Goal: Transaction & Acquisition: Purchase product/service

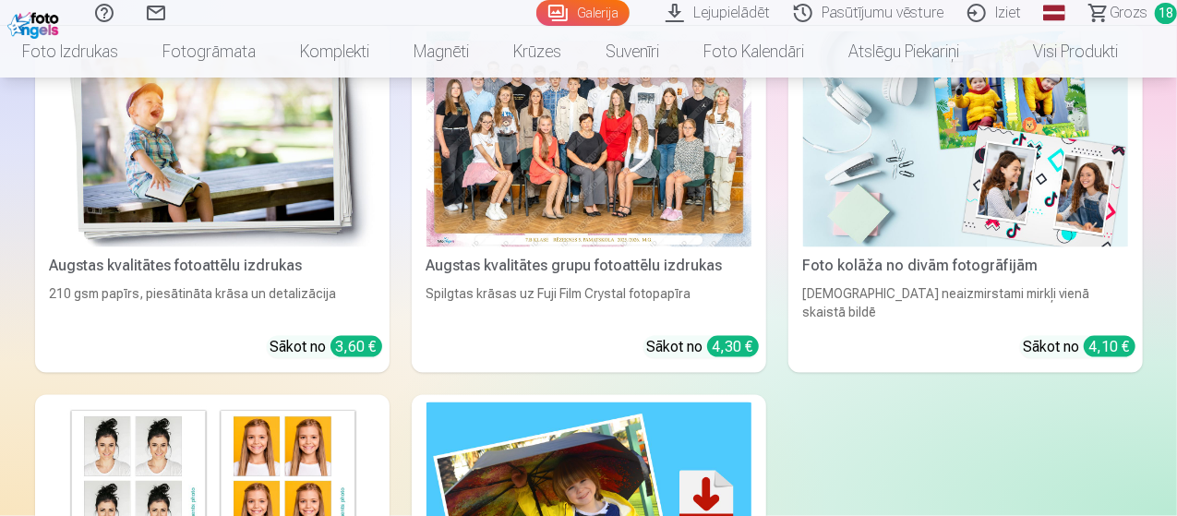
scroll to position [8265, 0]
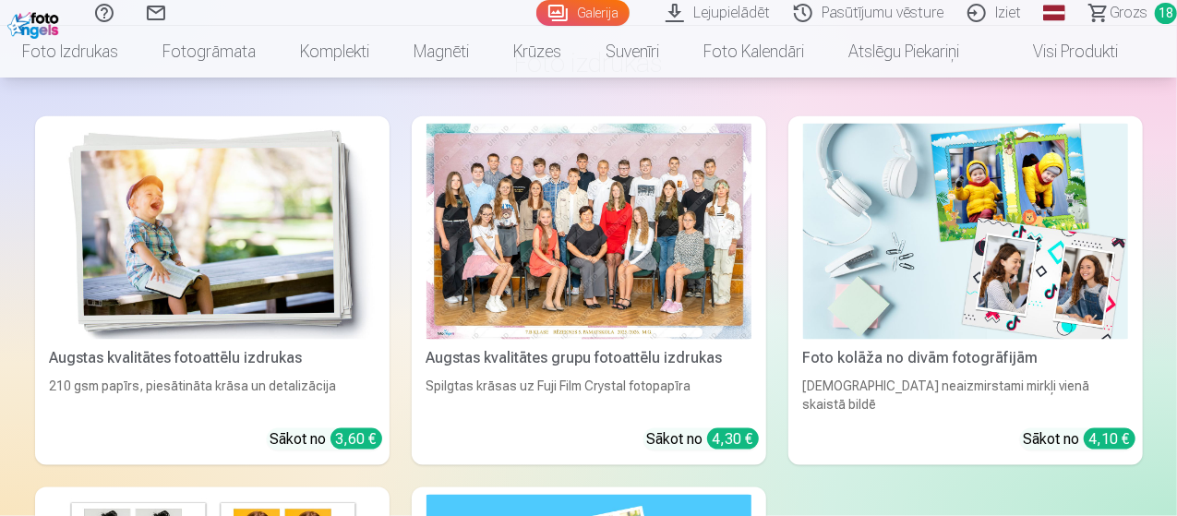
click at [1114, 10] on span "Grozs" at bounding box center [1129, 13] width 38 height 22
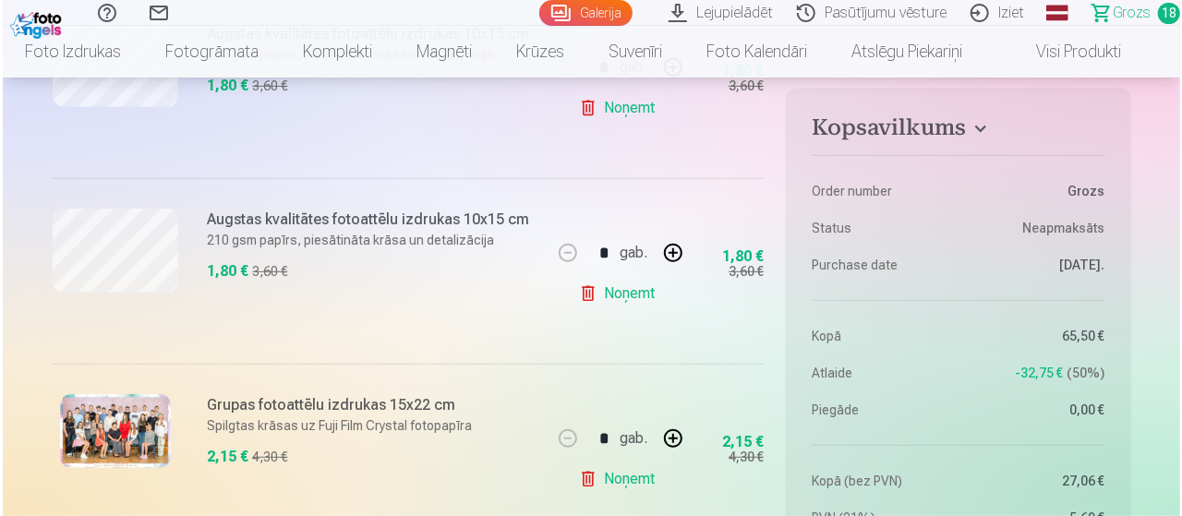
scroll to position [554, 0]
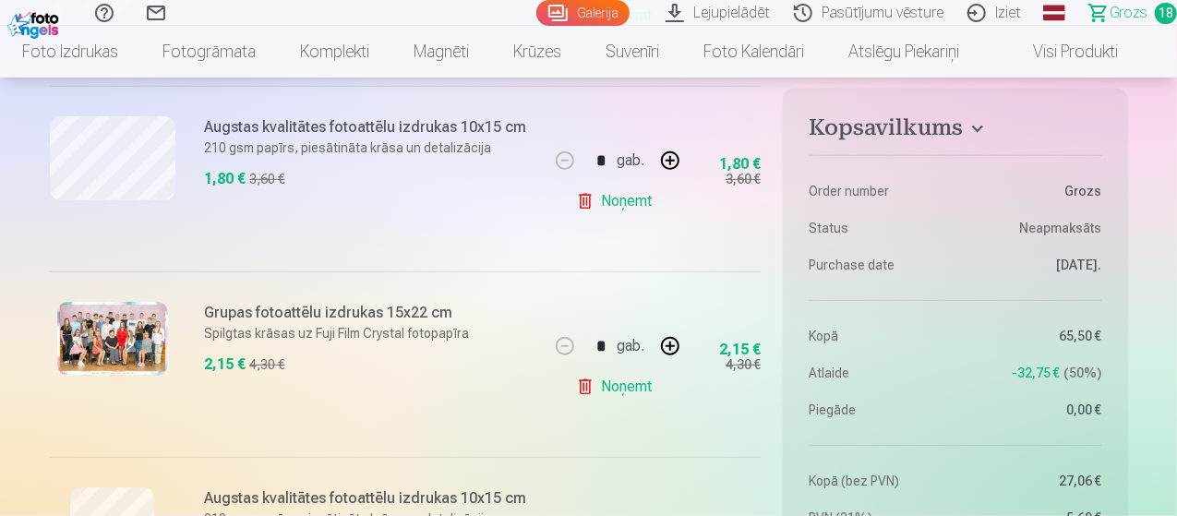
click at [138, 342] on img at bounding box center [112, 339] width 111 height 74
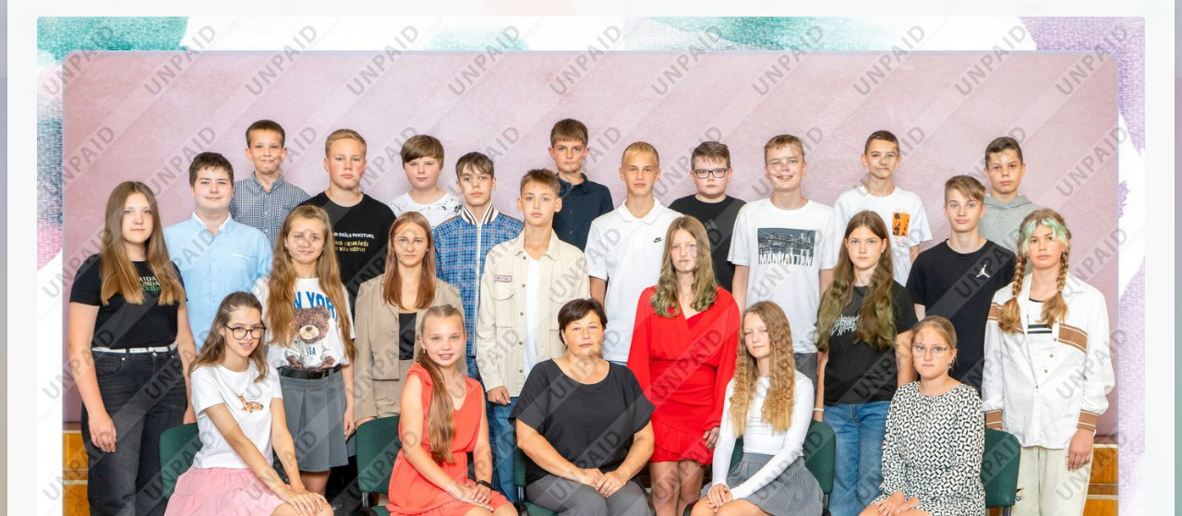
scroll to position [0, 0]
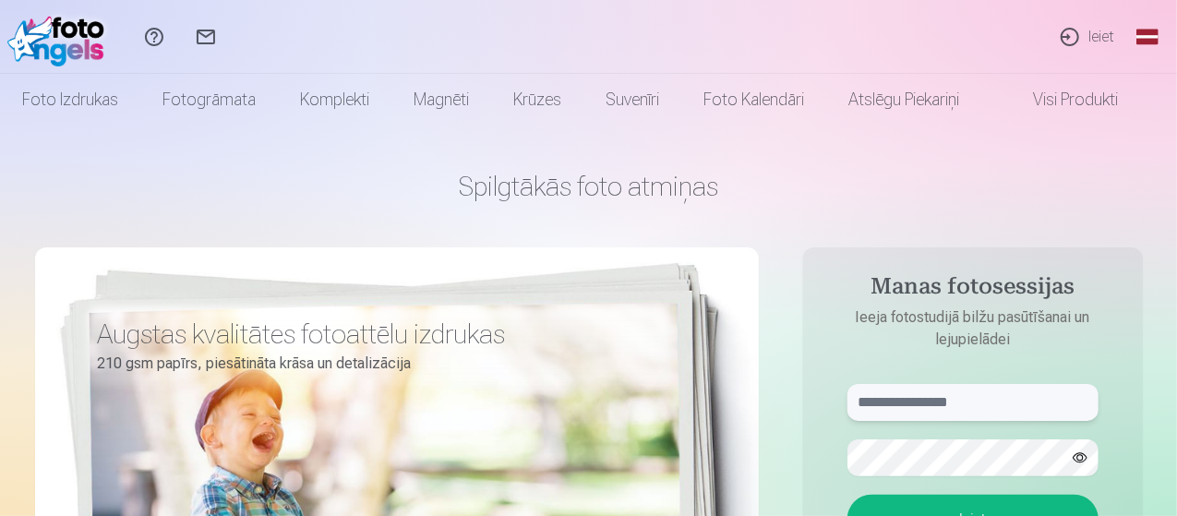
click at [992, 398] on input "text" at bounding box center [972, 402] width 251 height 37
type input "**********"
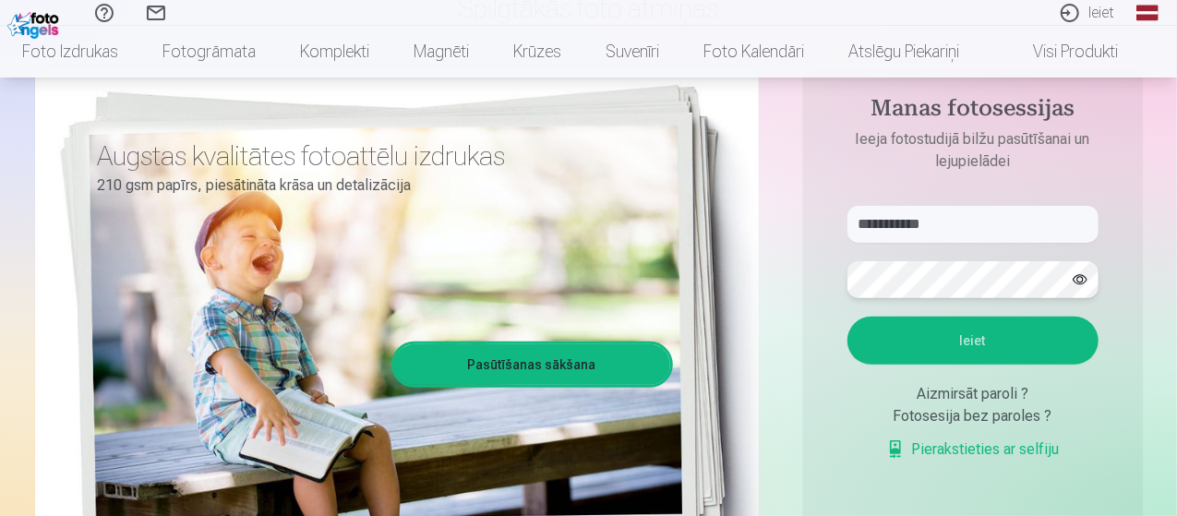
scroll to position [185, 0]
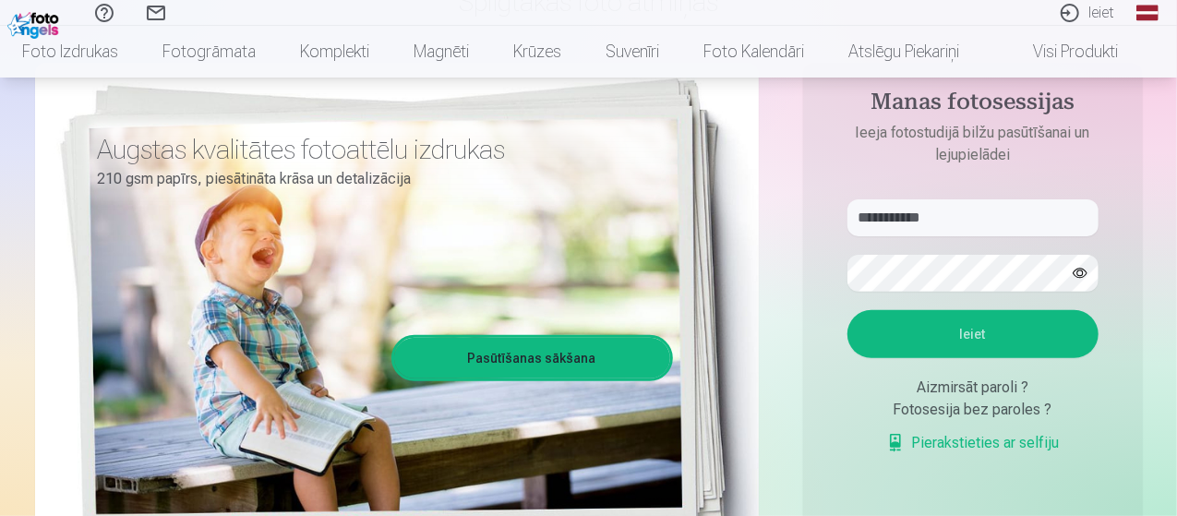
click at [1003, 337] on button "Ieiet" at bounding box center [972, 334] width 251 height 48
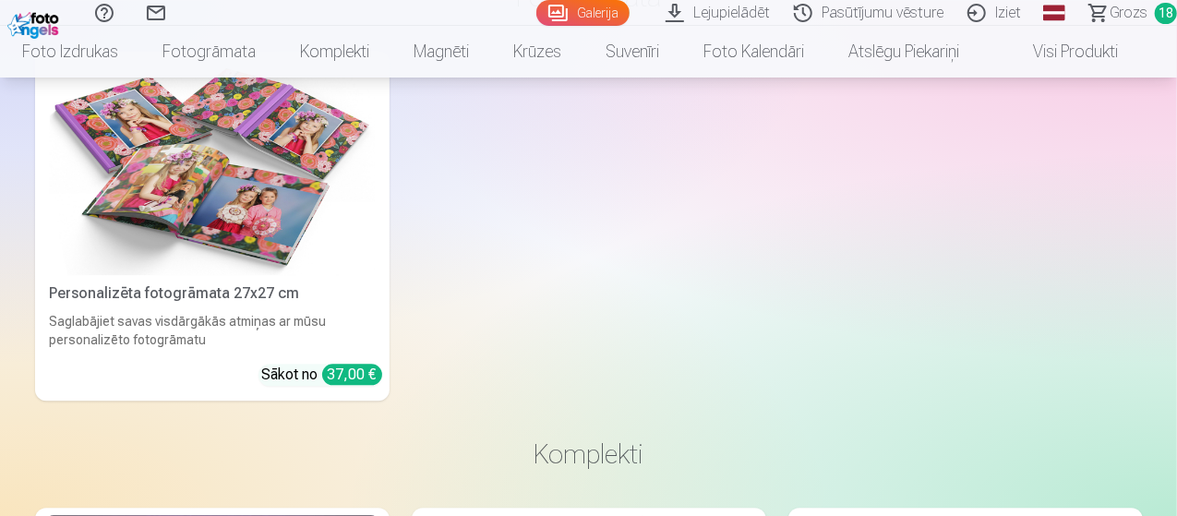
scroll to position [9188, 0]
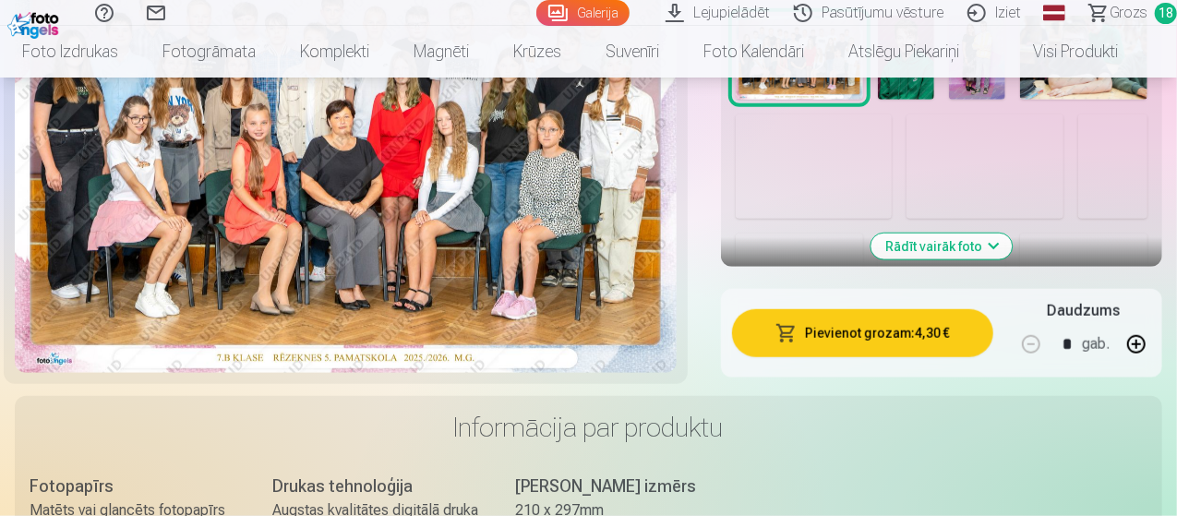
scroll to position [462, 0]
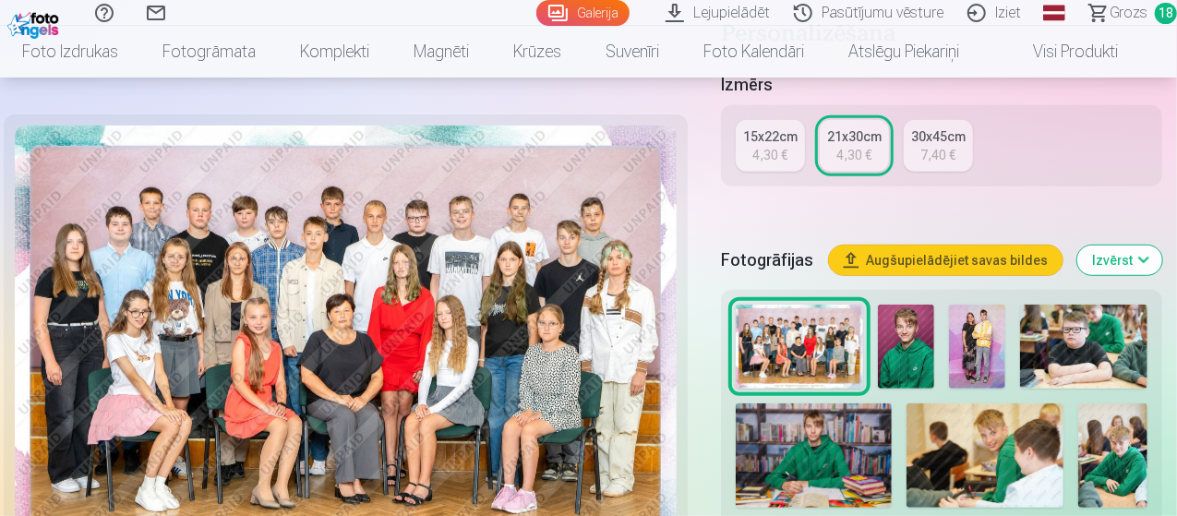
click at [775, 146] on div "4,30 €" at bounding box center [770, 155] width 35 height 18
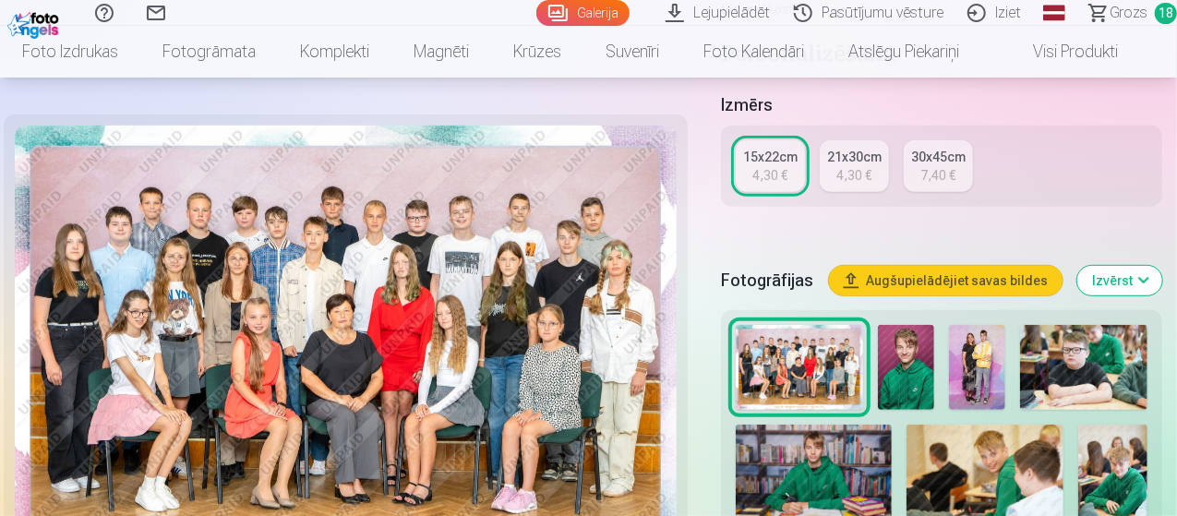
scroll to position [277, 0]
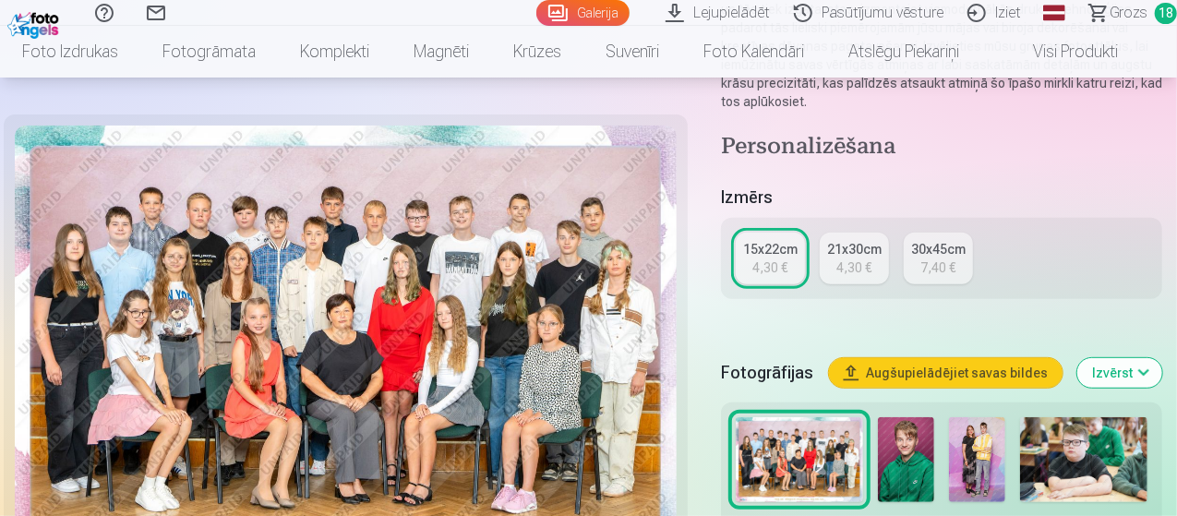
click at [803, 457] on img at bounding box center [799, 459] width 127 height 85
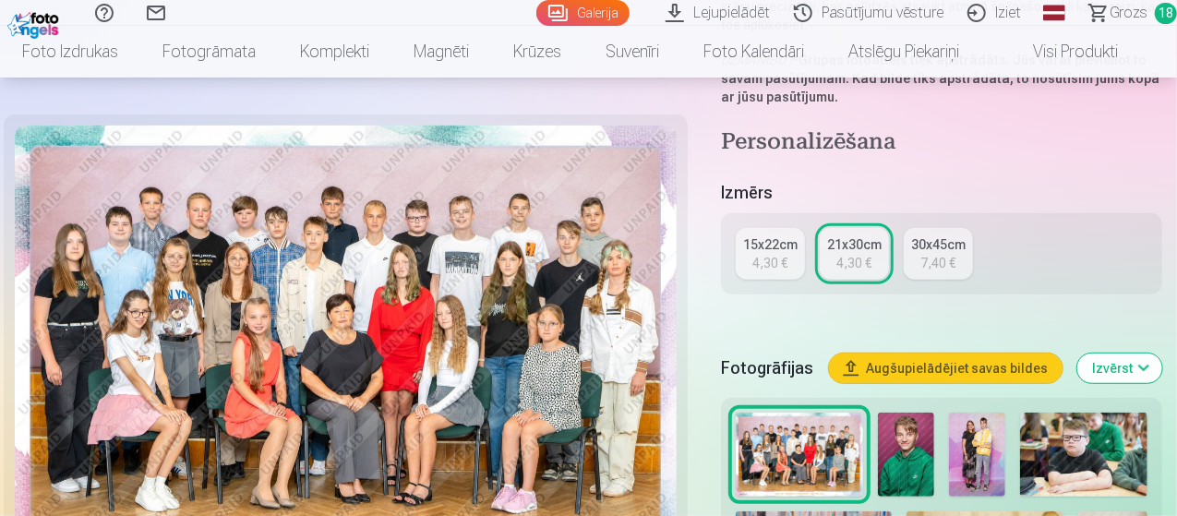
scroll to position [369, 0]
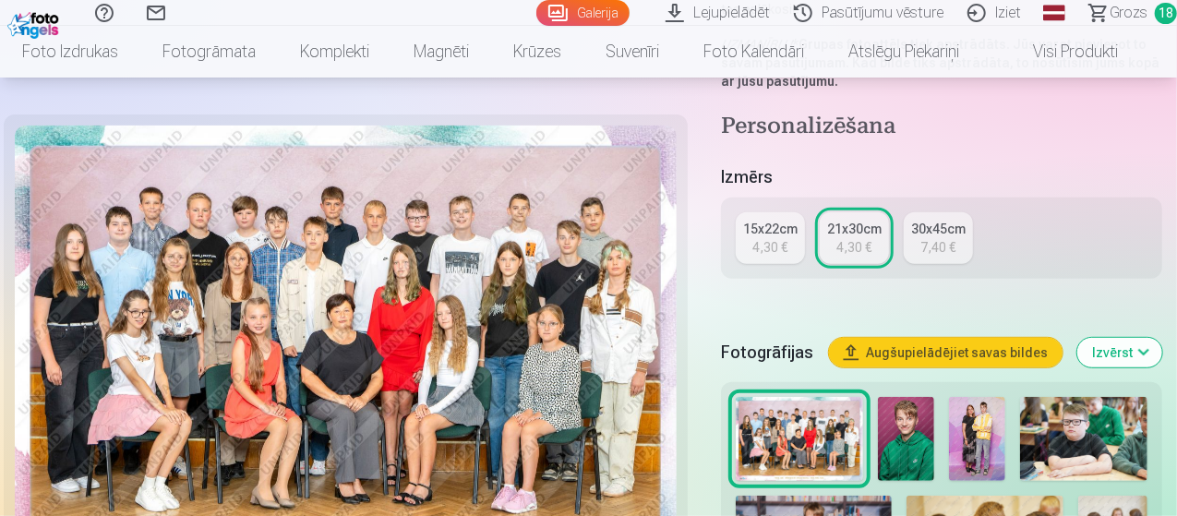
click at [1113, 20] on span "Grozs" at bounding box center [1129, 13] width 38 height 22
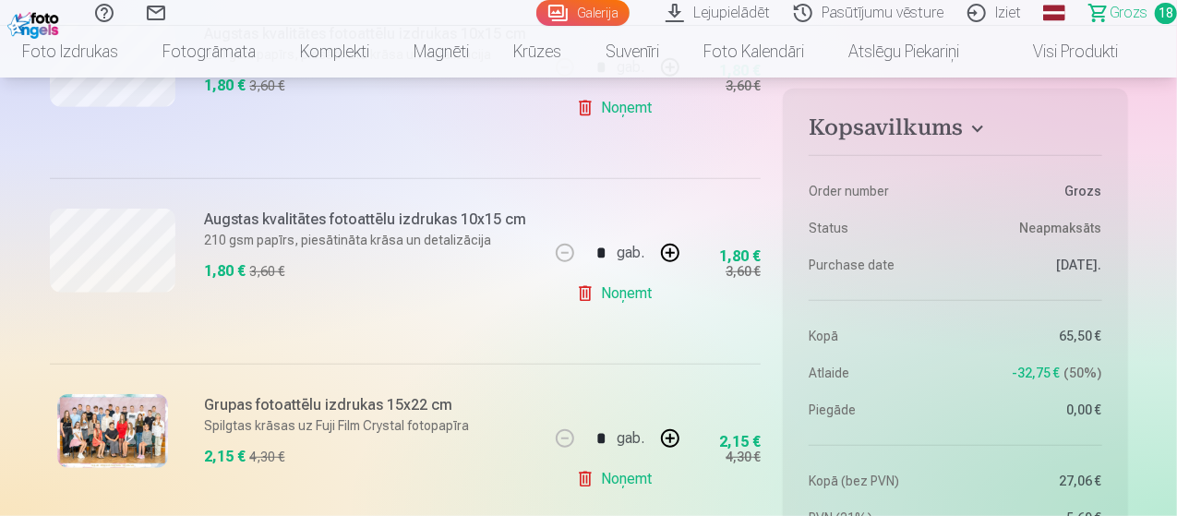
scroll to position [369, 0]
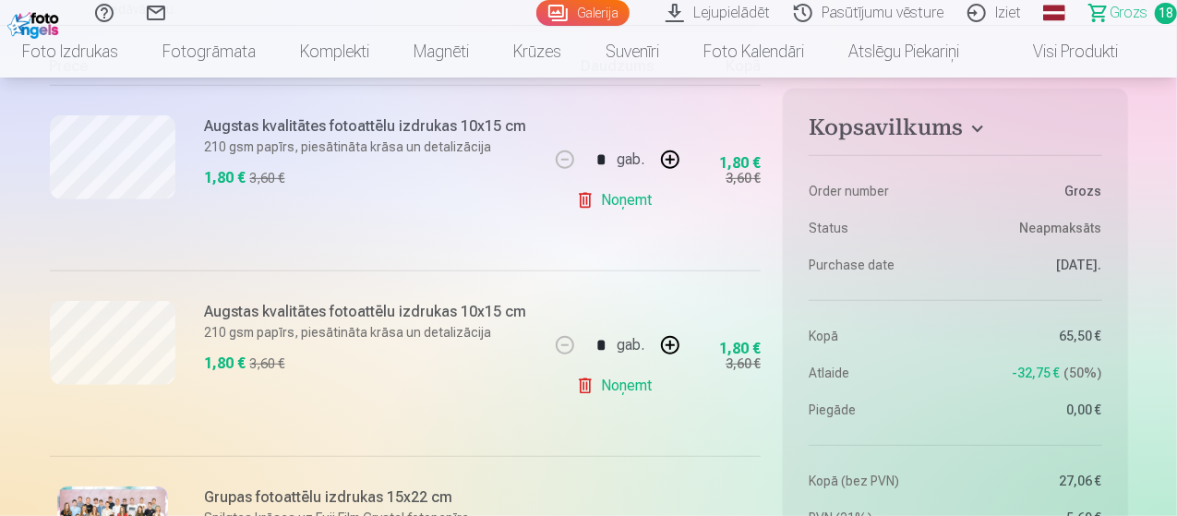
click at [611, 203] on link "Noņemt" at bounding box center [618, 200] width 84 height 37
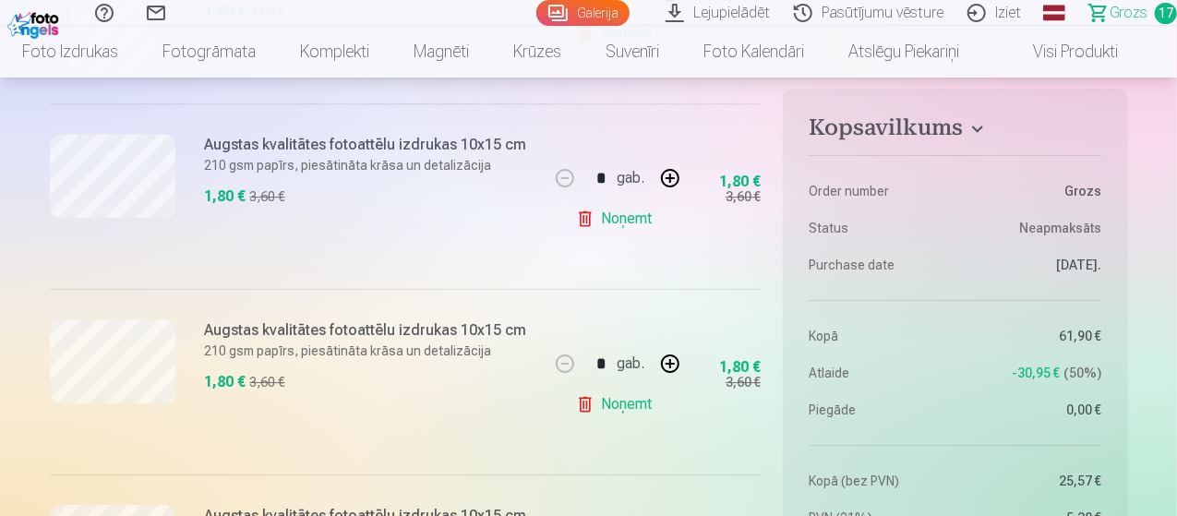
scroll to position [2954, 0]
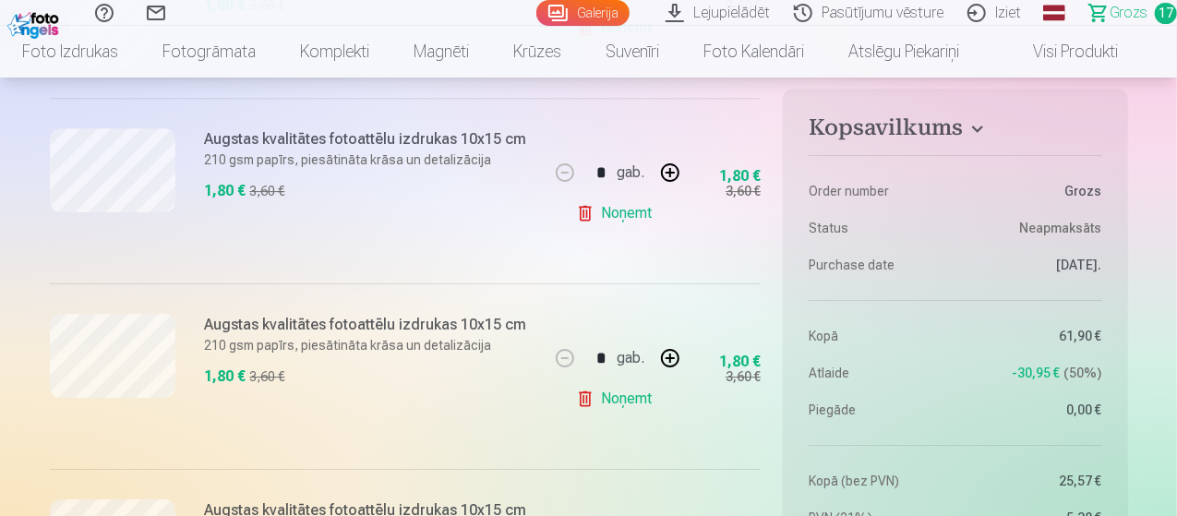
click at [614, 392] on link "Noņemt" at bounding box center [618, 398] width 84 height 37
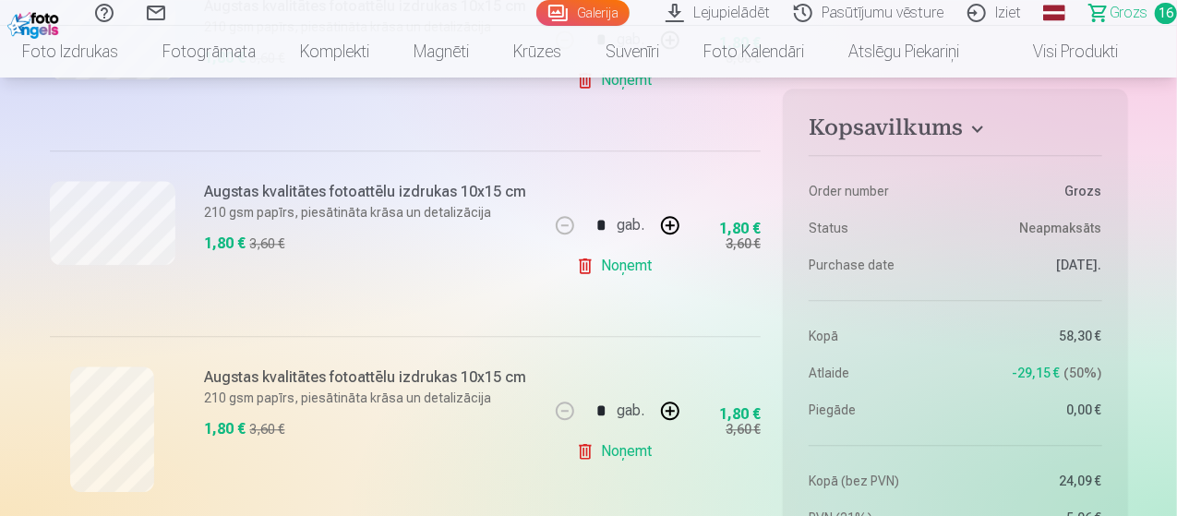
scroll to position [2123, 0]
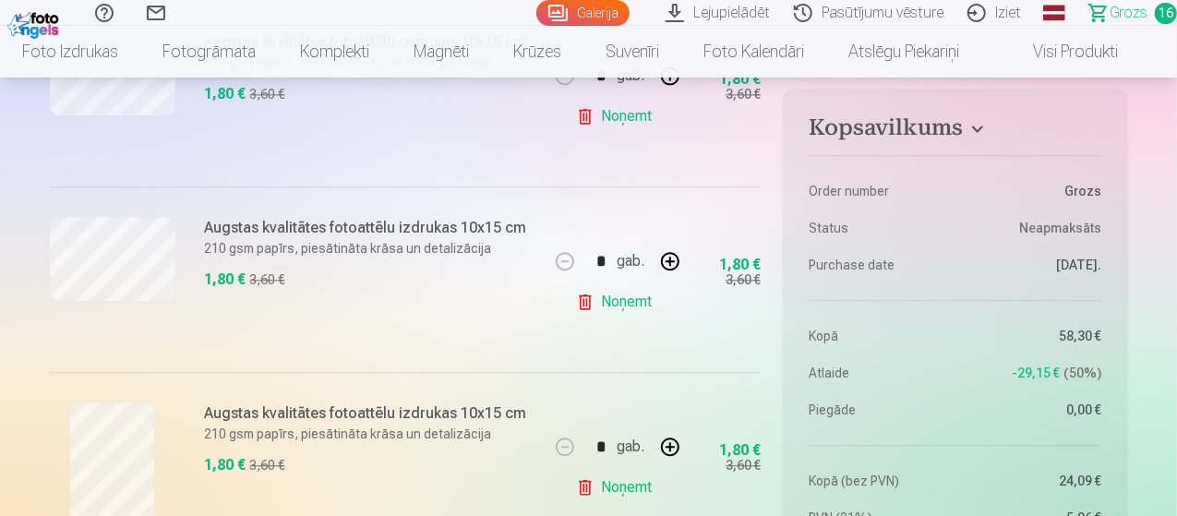
click at [648, 295] on link "Noņemt" at bounding box center [618, 301] width 84 height 37
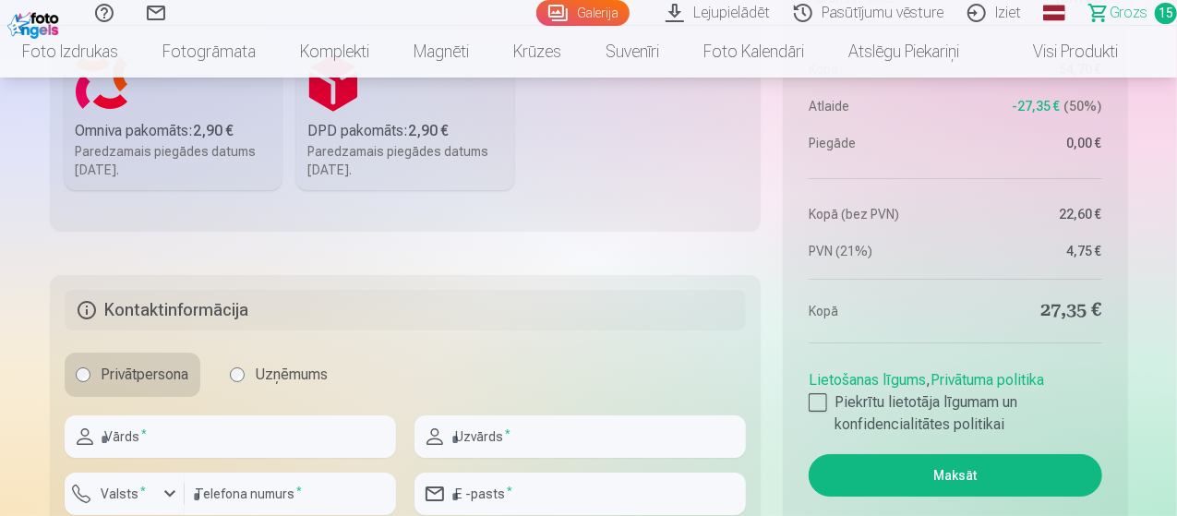
scroll to position [3325, 0]
click at [816, 396] on div at bounding box center [818, 401] width 18 height 18
click at [296, 438] on input "text" at bounding box center [230, 435] width 331 height 42
type input "*****"
type input "*********"
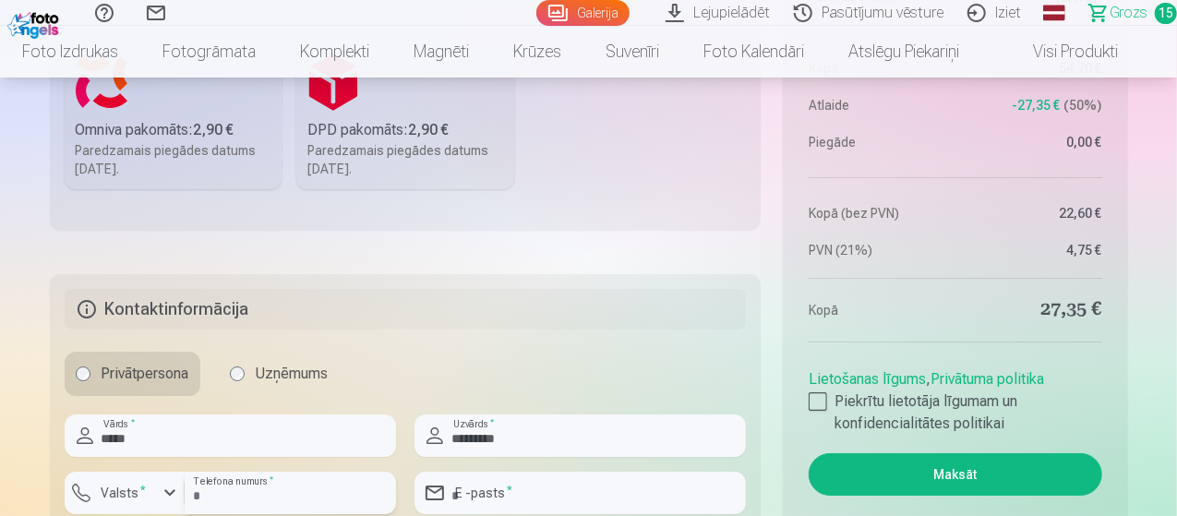
type input "********"
type input "**********"
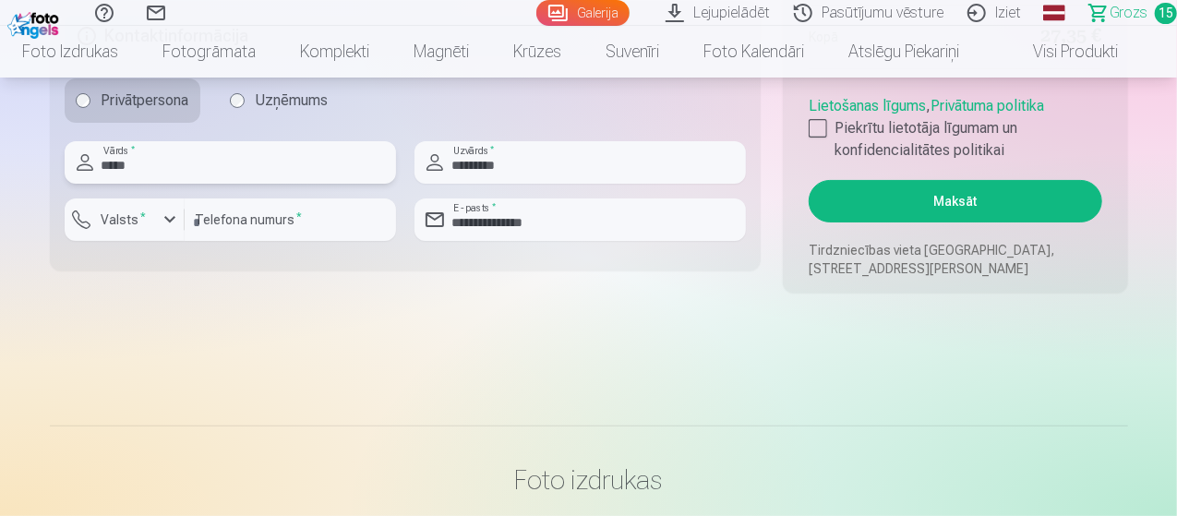
scroll to position [3602, 0]
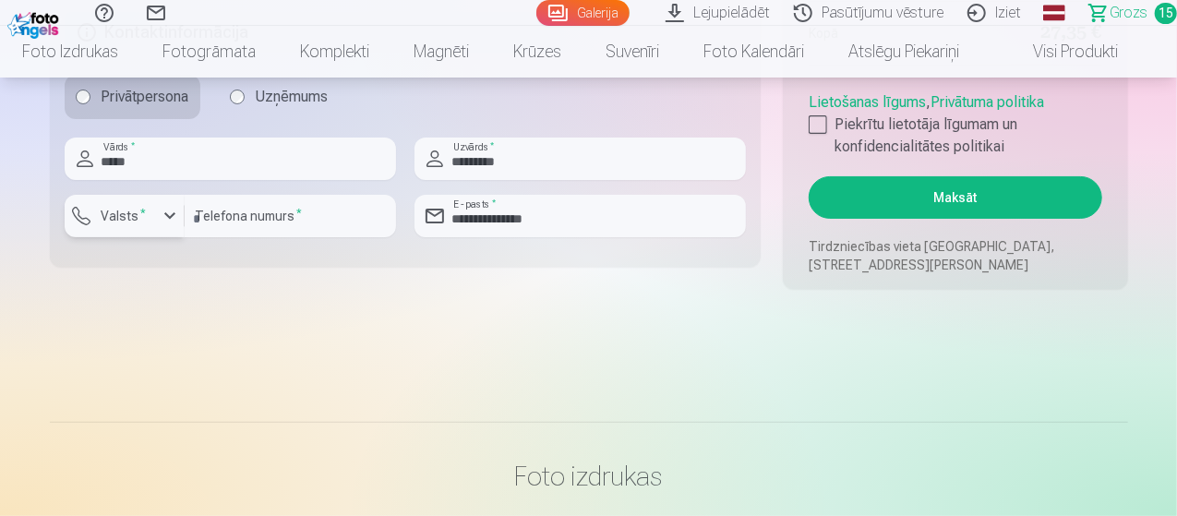
click at [170, 216] on div "button" at bounding box center [170, 216] width 22 height 22
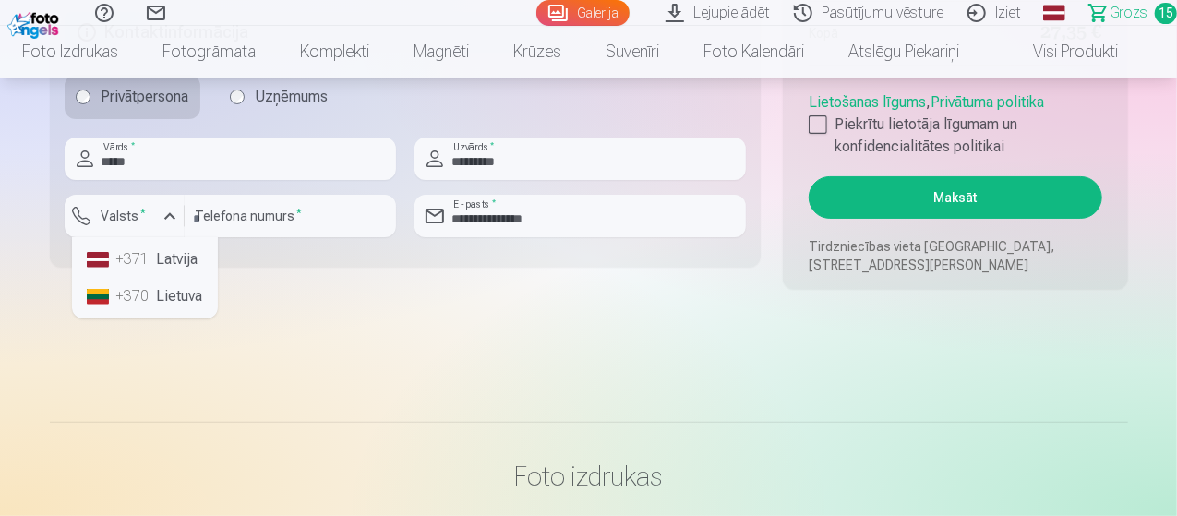
click at [142, 252] on div "+371" at bounding box center [134, 259] width 37 height 22
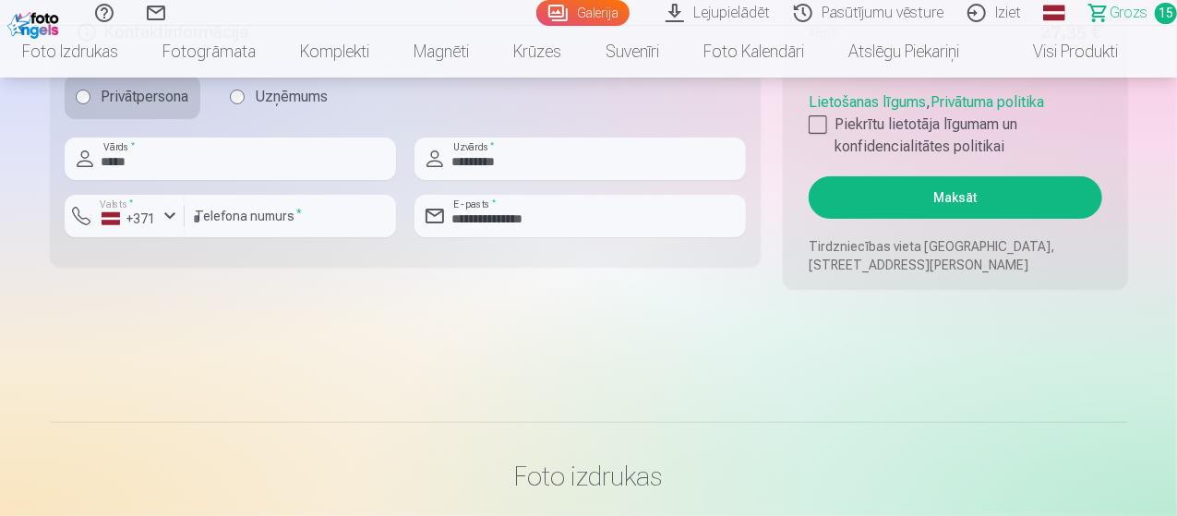
click at [991, 196] on button "Maksāt" at bounding box center [955, 197] width 293 height 42
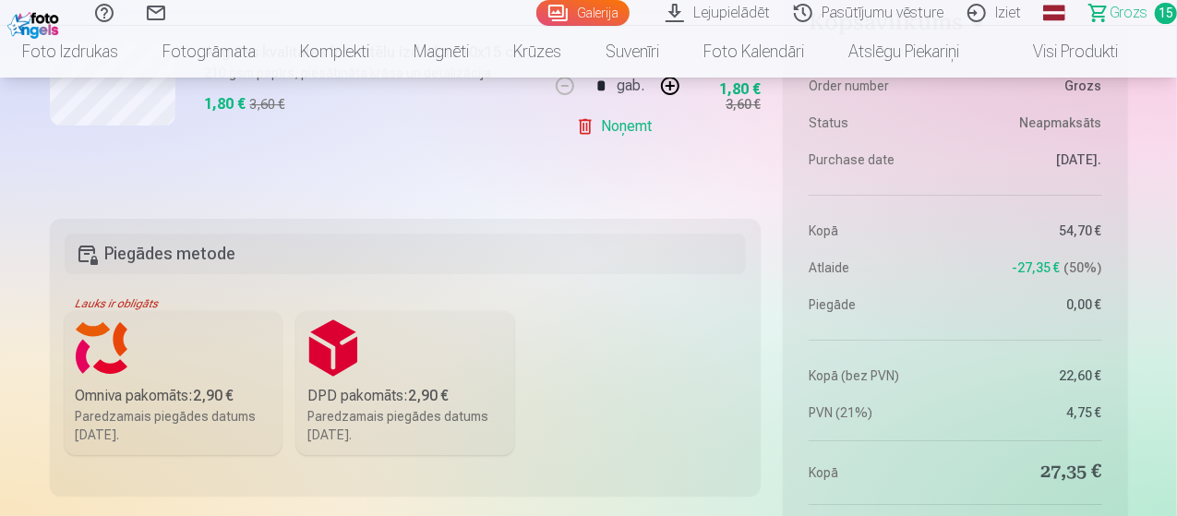
scroll to position [3048, 0]
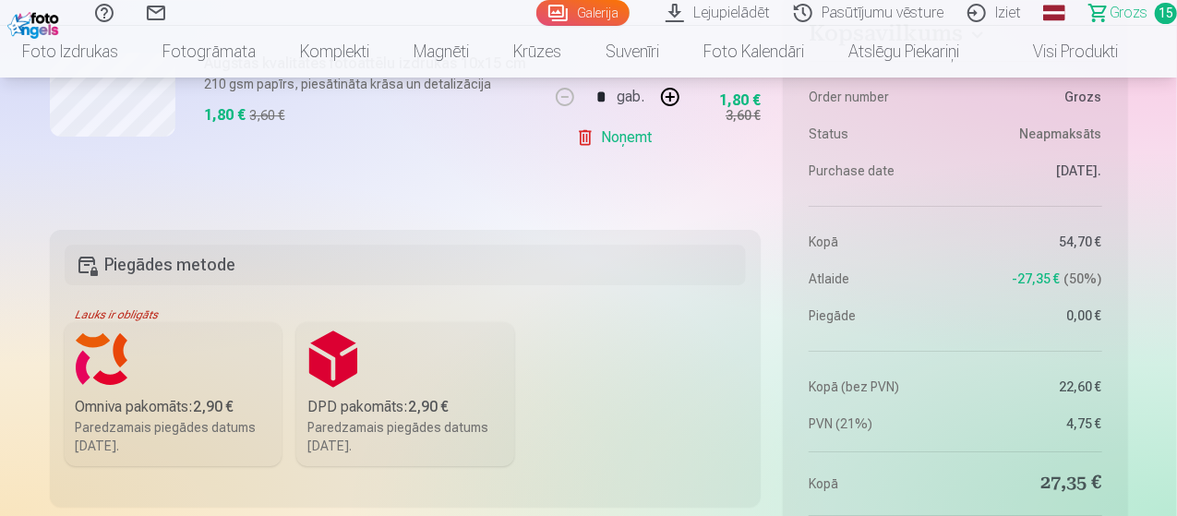
click at [135, 383] on label "Omniva pakomāts : 2,90 € Paredzamais piegādes datums 25.10.2025." at bounding box center [174, 394] width 218 height 144
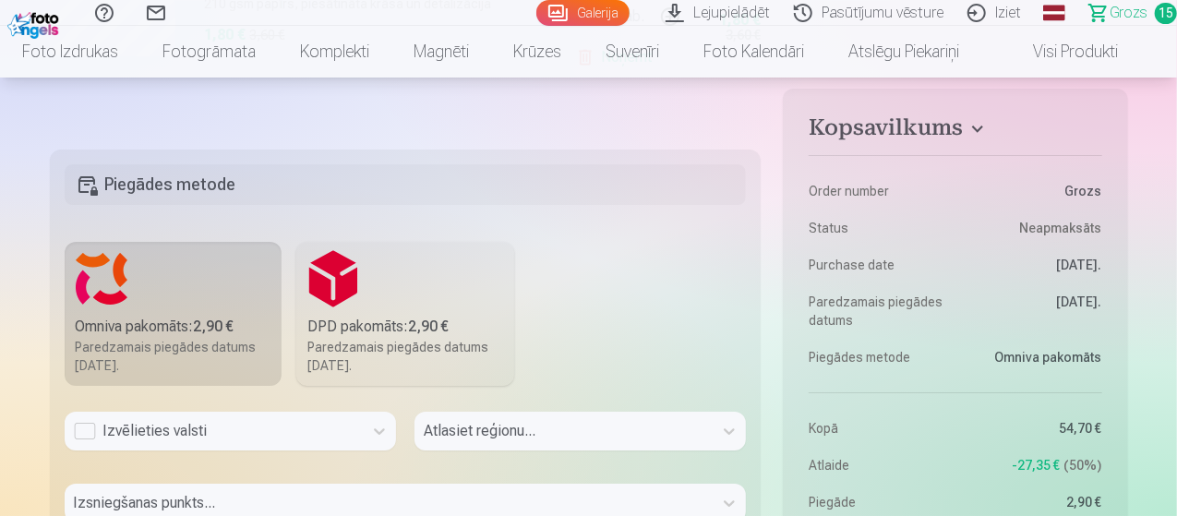
scroll to position [3233, 0]
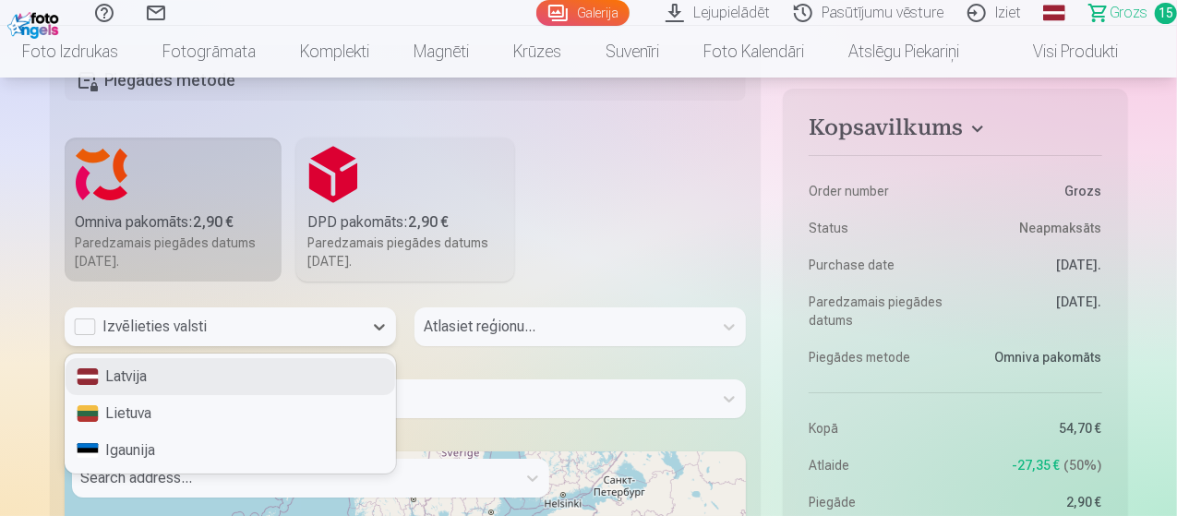
click at [218, 322] on div "Izvēlieties valsti" at bounding box center [214, 327] width 280 height 22
click at [177, 374] on div "Latvija" at bounding box center [231, 376] width 330 height 37
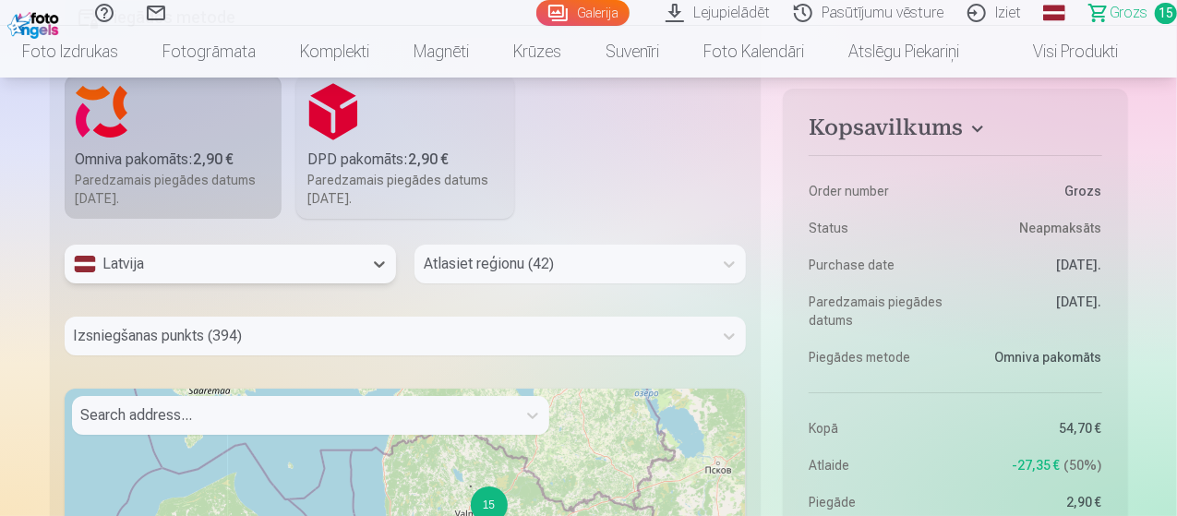
scroll to position [3325, 0]
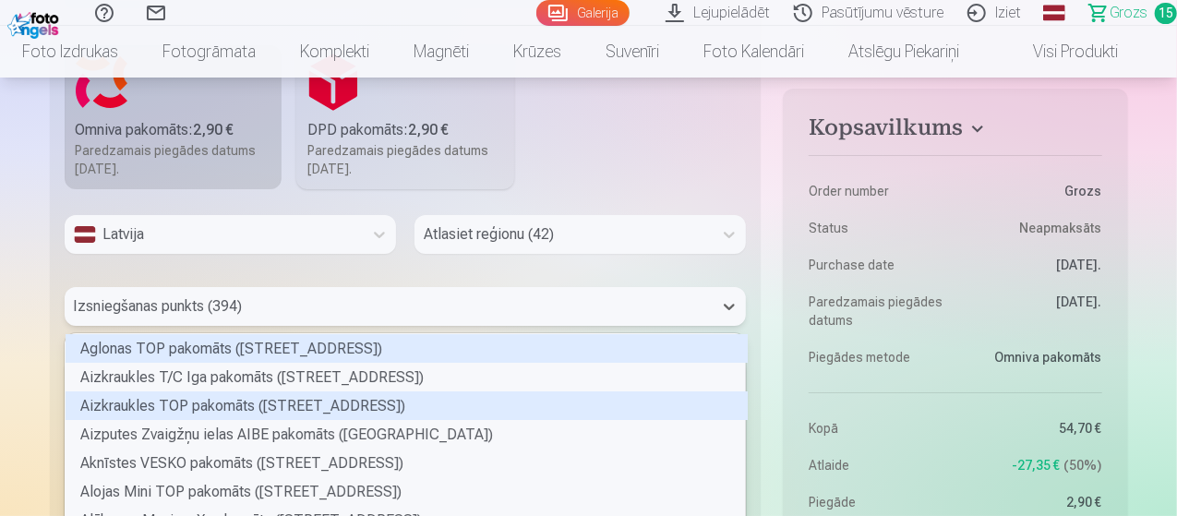
click at [282, 311] on div "394 results available. Use Up and Down to choose options, press Enter to select…" at bounding box center [406, 306] width 682 height 39
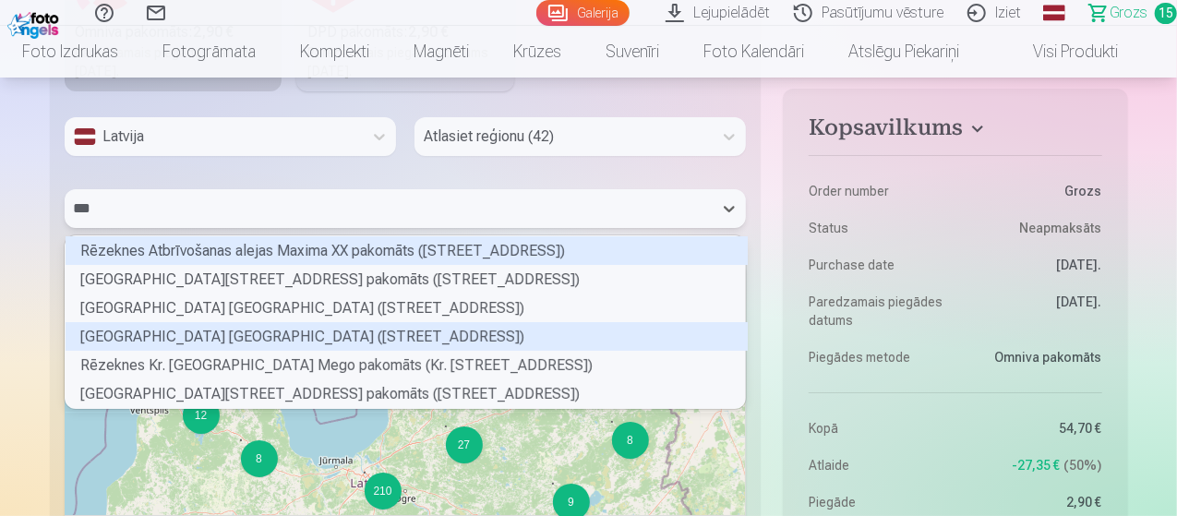
scroll to position [167, 676]
type input "****"
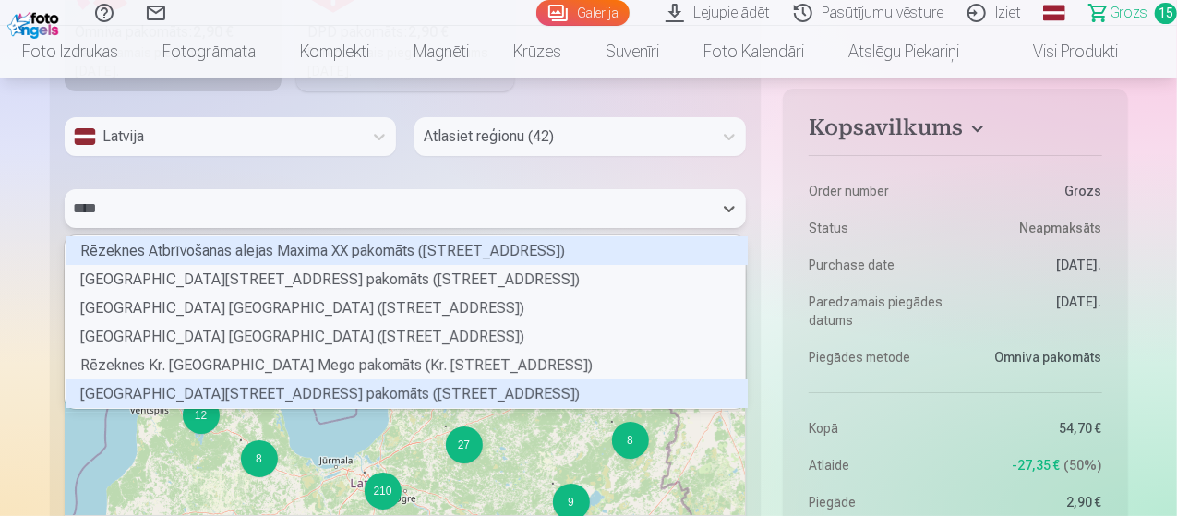
click at [266, 385] on div "Rēzeknes Stacijas ielas 20A pakomāts (Stacijas iela 20A)" at bounding box center [407, 393] width 682 height 29
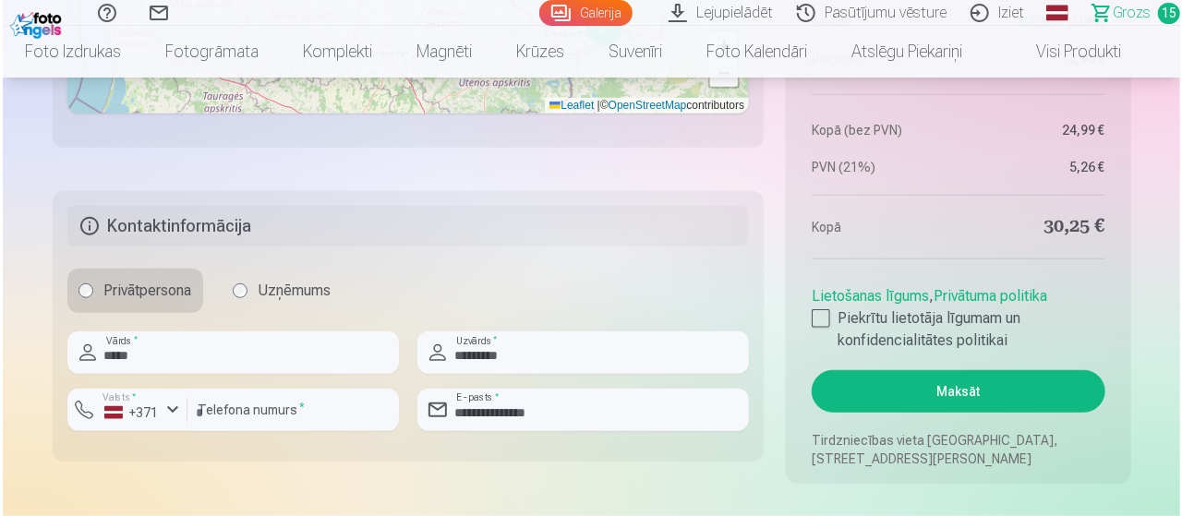
scroll to position [4069, 0]
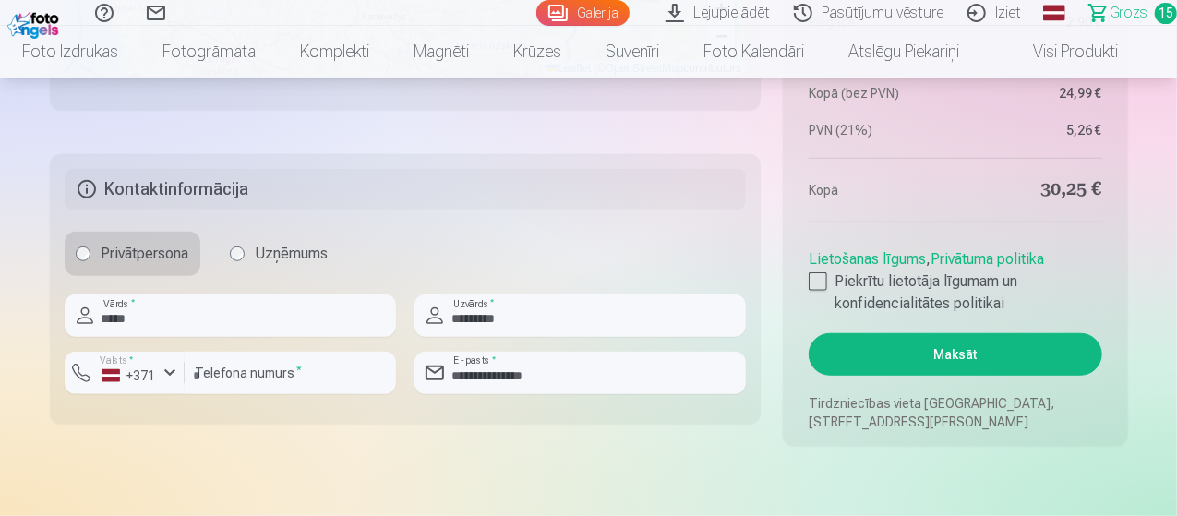
click at [979, 348] on button "Maksāt" at bounding box center [955, 354] width 293 height 42
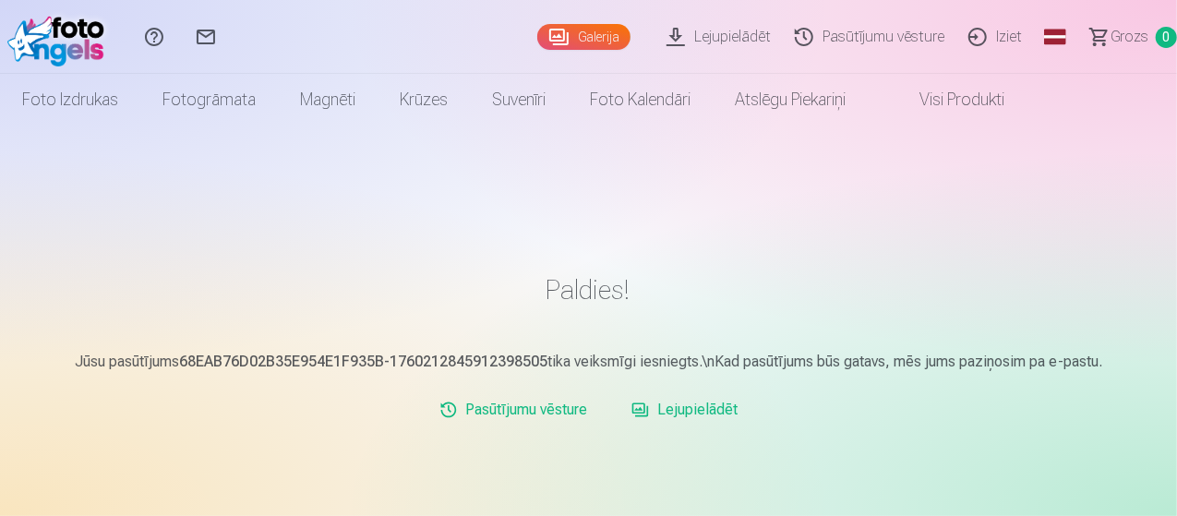
click at [979, 45] on link "Iziet" at bounding box center [998, 37] width 78 height 74
